Goal: Transaction & Acquisition: Purchase product/service

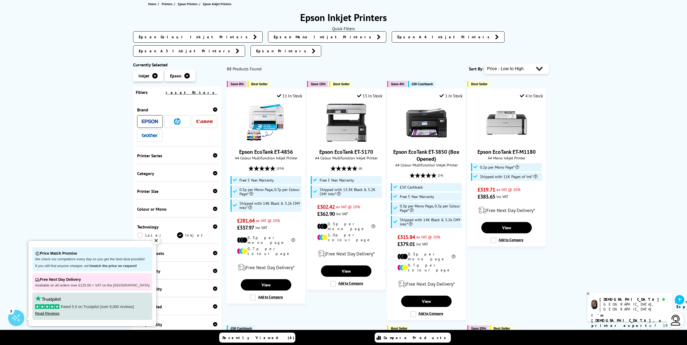
scroll to position [54, 0]
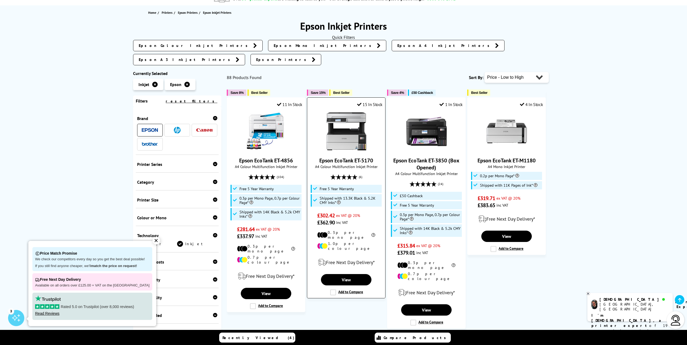
click at [367, 157] on link "Epson EcoTank ET-5170" at bounding box center [346, 160] width 54 height 7
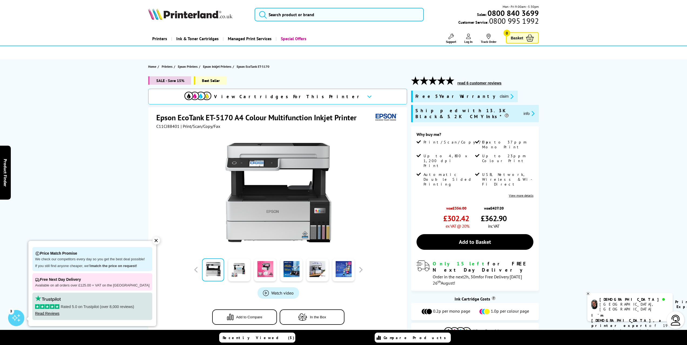
click at [287, 97] on span "View Cartridges For This Printer" at bounding box center [288, 97] width 148 height 6
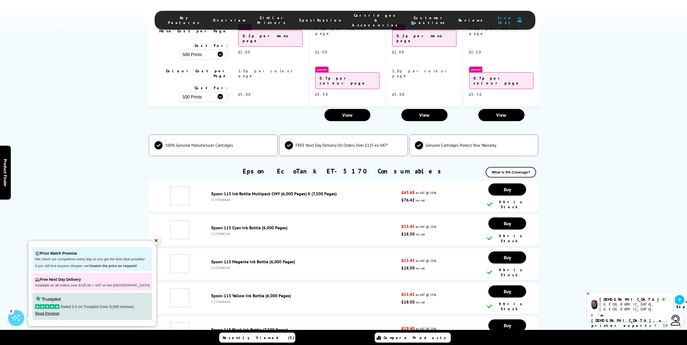
scroll to position [1492, 0]
